Goal: Information Seeking & Learning: Learn about a topic

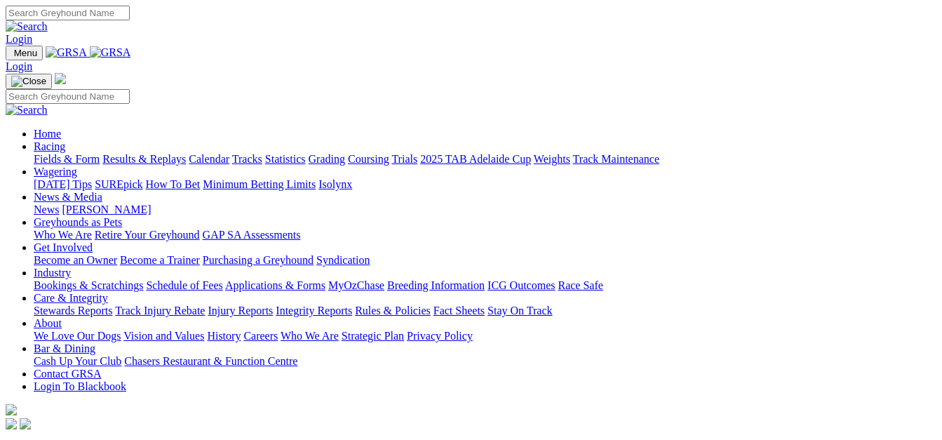
click at [42, 153] on link "Fields & Form" at bounding box center [67, 159] width 66 height 12
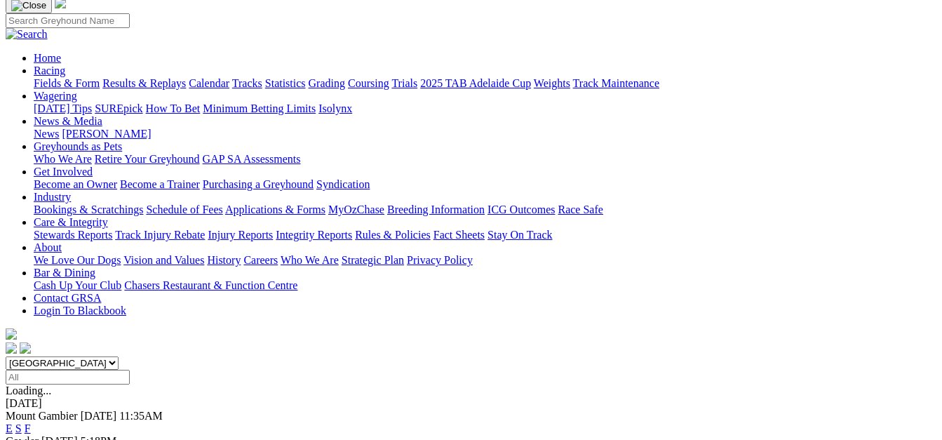
scroll to position [105, 0]
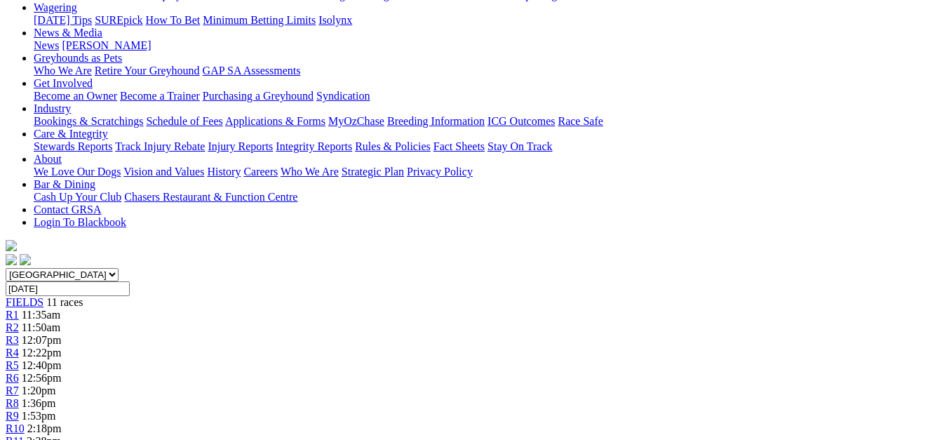
scroll to position [193, 0]
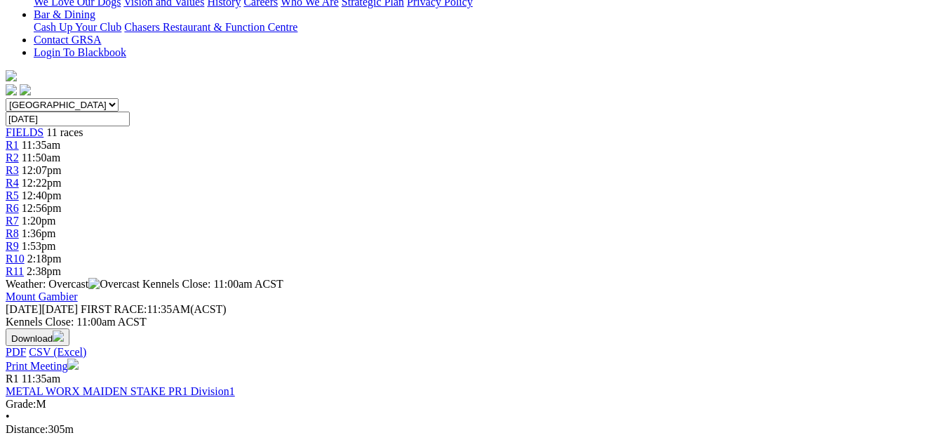
scroll to position [368, 0]
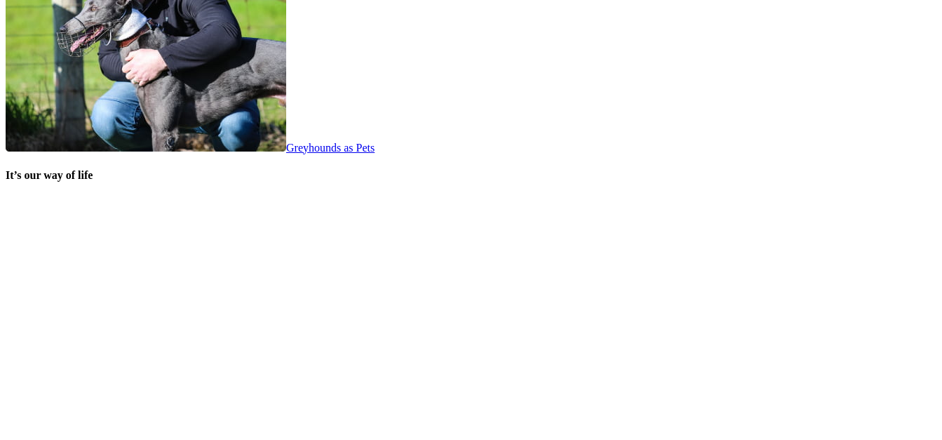
scroll to position [2912, 0]
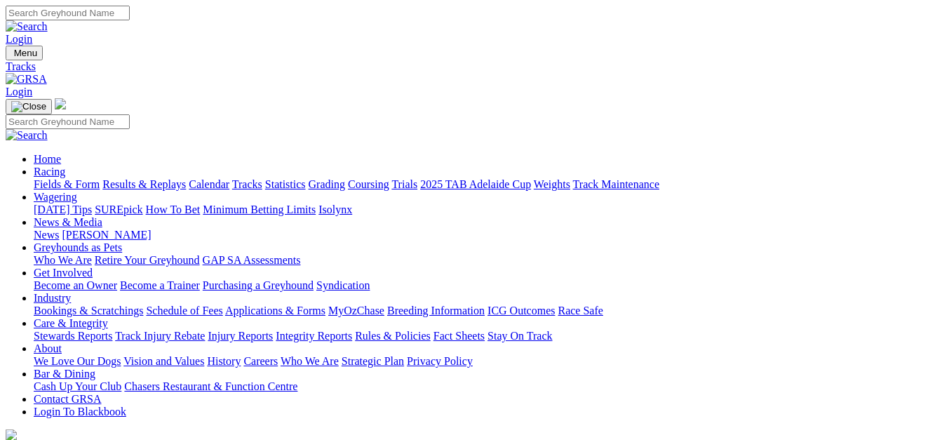
select select "3"
